Goal: Task Accomplishment & Management: Manage account settings

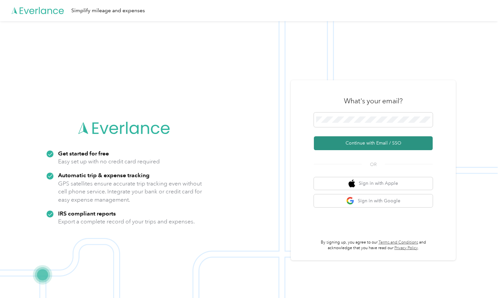
click at [360, 144] on button "Continue with Email / SSO" at bounding box center [373, 143] width 119 height 14
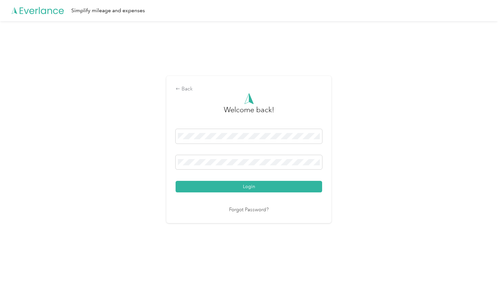
click at [251, 187] on button "Login" at bounding box center [249, 187] width 147 height 12
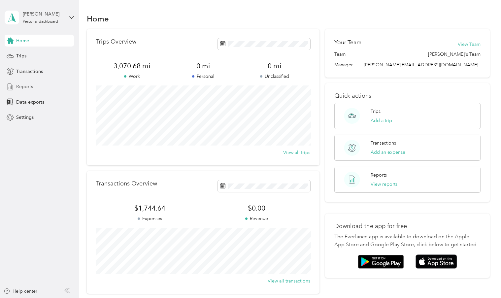
click at [32, 88] on span "Reports" at bounding box center [24, 86] width 17 height 7
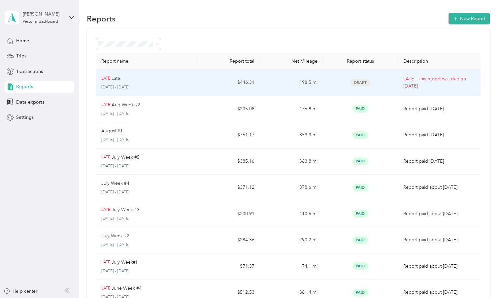
click at [164, 78] on div "[PERSON_NAME]." at bounding box center [146, 78] width 90 height 7
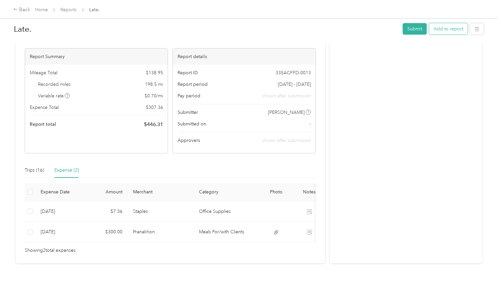
click at [450, 31] on button "Add to report" at bounding box center [448, 29] width 39 height 12
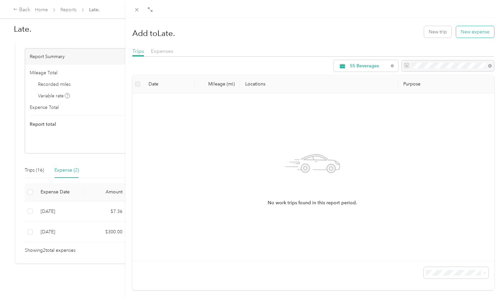
click at [473, 31] on button "New expense" at bounding box center [475, 32] width 38 height 12
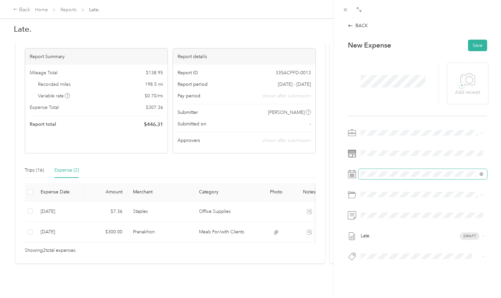
click at [381, 169] on span at bounding box center [423, 174] width 129 height 10
click at [384, 265] on div "18" at bounding box center [383, 265] width 9 height 8
click at [384, 197] on span at bounding box center [423, 195] width 129 height 10
click at [392, 256] on div "Office Supplies" at bounding box center [430, 253] width 103 height 7
click at [389, 219] on span at bounding box center [423, 215] width 129 height 10
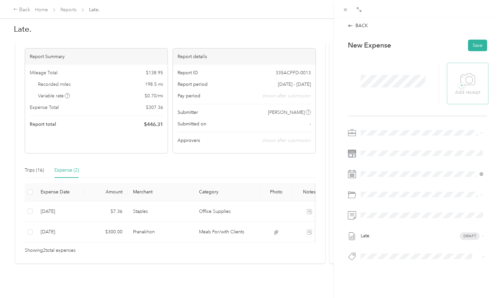
click at [470, 81] on icon at bounding box center [468, 80] width 15 height 18
click at [474, 44] on button "Save" at bounding box center [477, 46] width 19 height 12
click at [476, 44] on button "Save" at bounding box center [477, 46] width 19 height 12
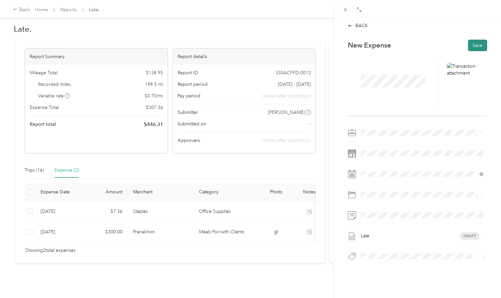
click at [476, 44] on button "Save" at bounding box center [477, 46] width 19 height 12
click at [71, 10] on div "BACK This expense cannot be edited because it is either under review, approved,…" at bounding box center [250, 149] width 501 height 298
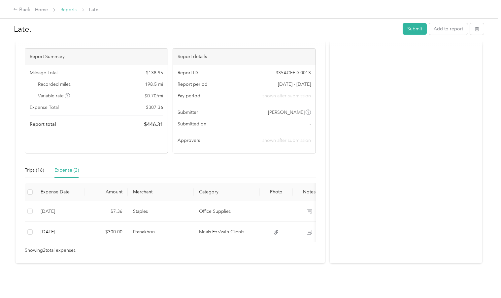
click at [70, 10] on link "Reports" at bounding box center [68, 10] width 16 height 6
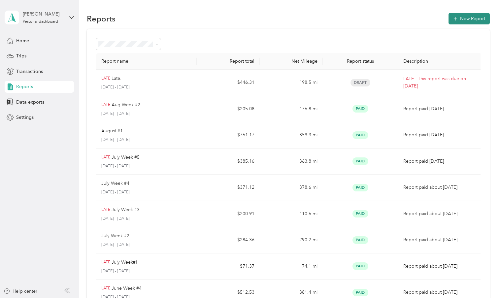
click at [457, 18] on icon "button" at bounding box center [456, 19] width 4 height 4
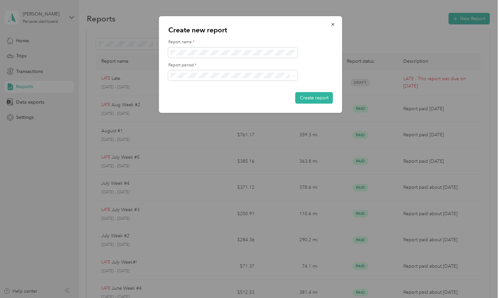
click at [214, 97] on div "[DATE] - [DATE]" at bounding box center [233, 95] width 120 height 7
click at [317, 97] on button "Create report" at bounding box center [315, 98] width 38 height 12
click at [311, 98] on button "Create report" at bounding box center [315, 98] width 38 height 12
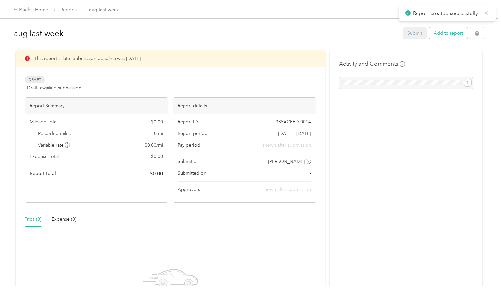
click at [449, 34] on button "Add to report" at bounding box center [448, 33] width 39 height 12
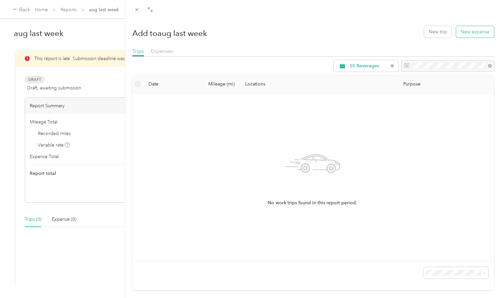
click at [465, 33] on button "New expense" at bounding box center [475, 32] width 38 height 12
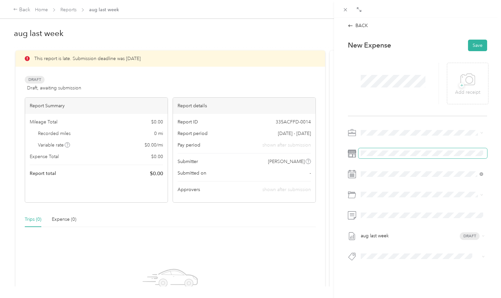
click at [400, 150] on span at bounding box center [423, 153] width 129 height 10
click at [395, 255] on span "Office Supplies" at bounding box center [395, 256] width 32 height 6
click at [467, 76] on icon at bounding box center [468, 80] width 15 height 18
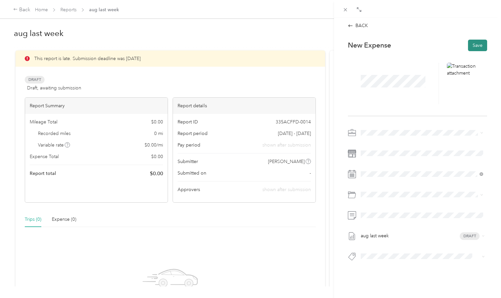
click at [476, 45] on button "Save" at bounding box center [477, 46] width 19 height 12
click at [475, 46] on button "Save" at bounding box center [477, 46] width 19 height 12
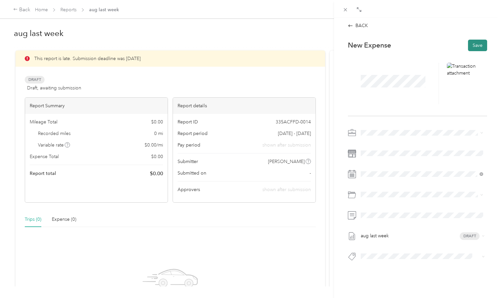
click at [475, 46] on button "Save" at bounding box center [477, 46] width 19 height 12
